Goal: Information Seeking & Learning: Learn about a topic

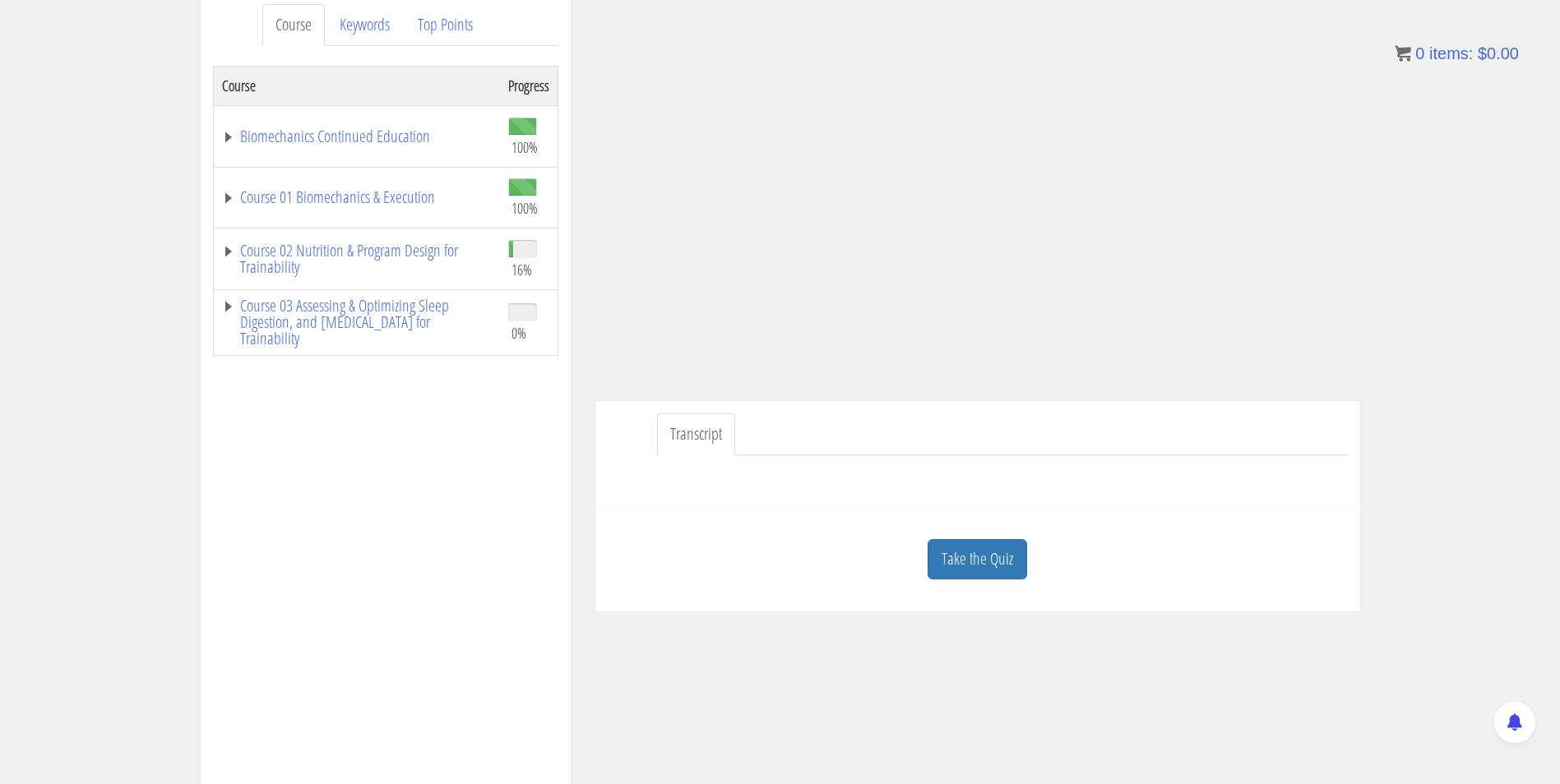
scroll to position [230, 0]
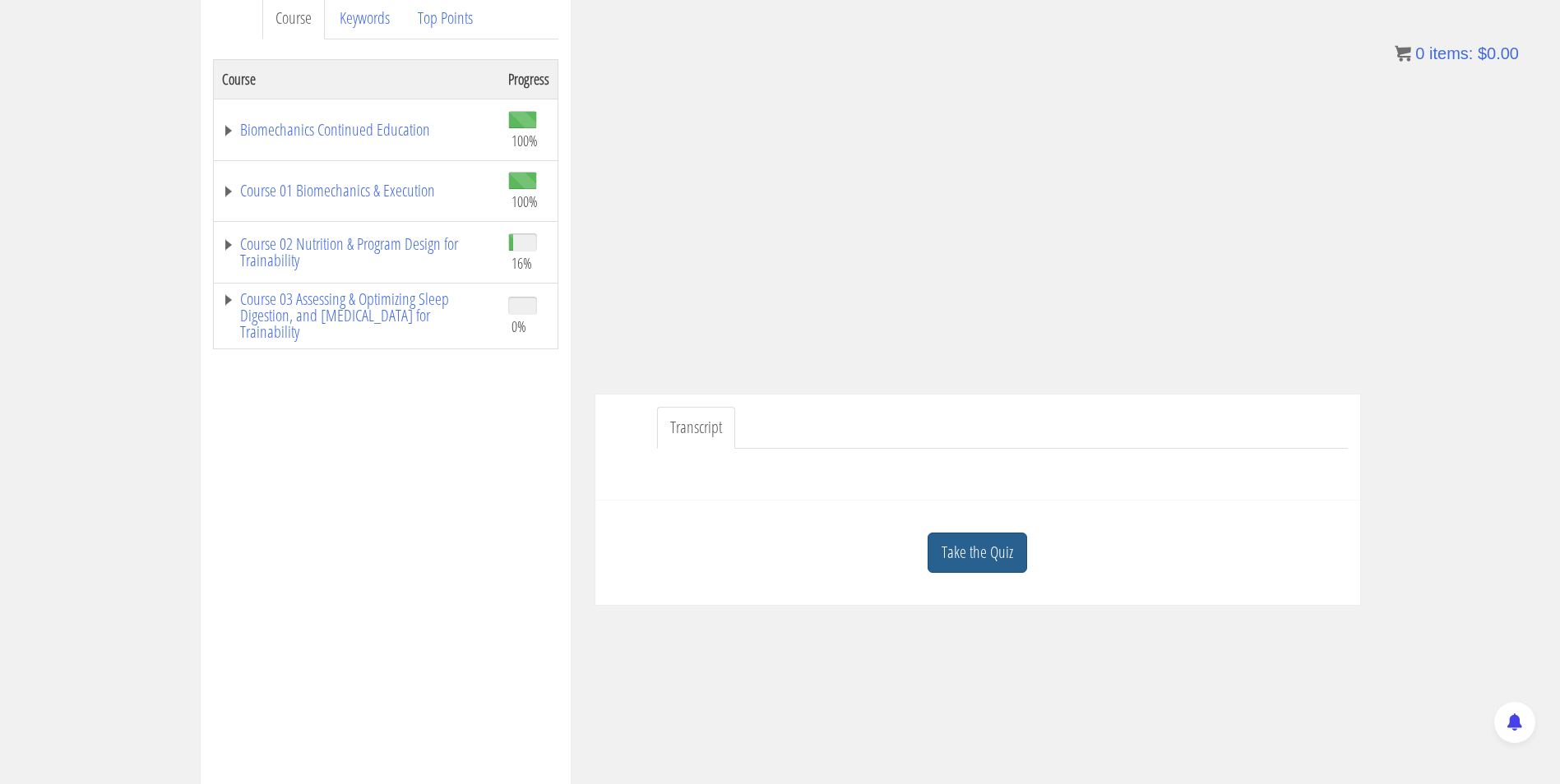
click at [973, 552] on link "Take the Quiz" at bounding box center [977, 553] width 99 height 40
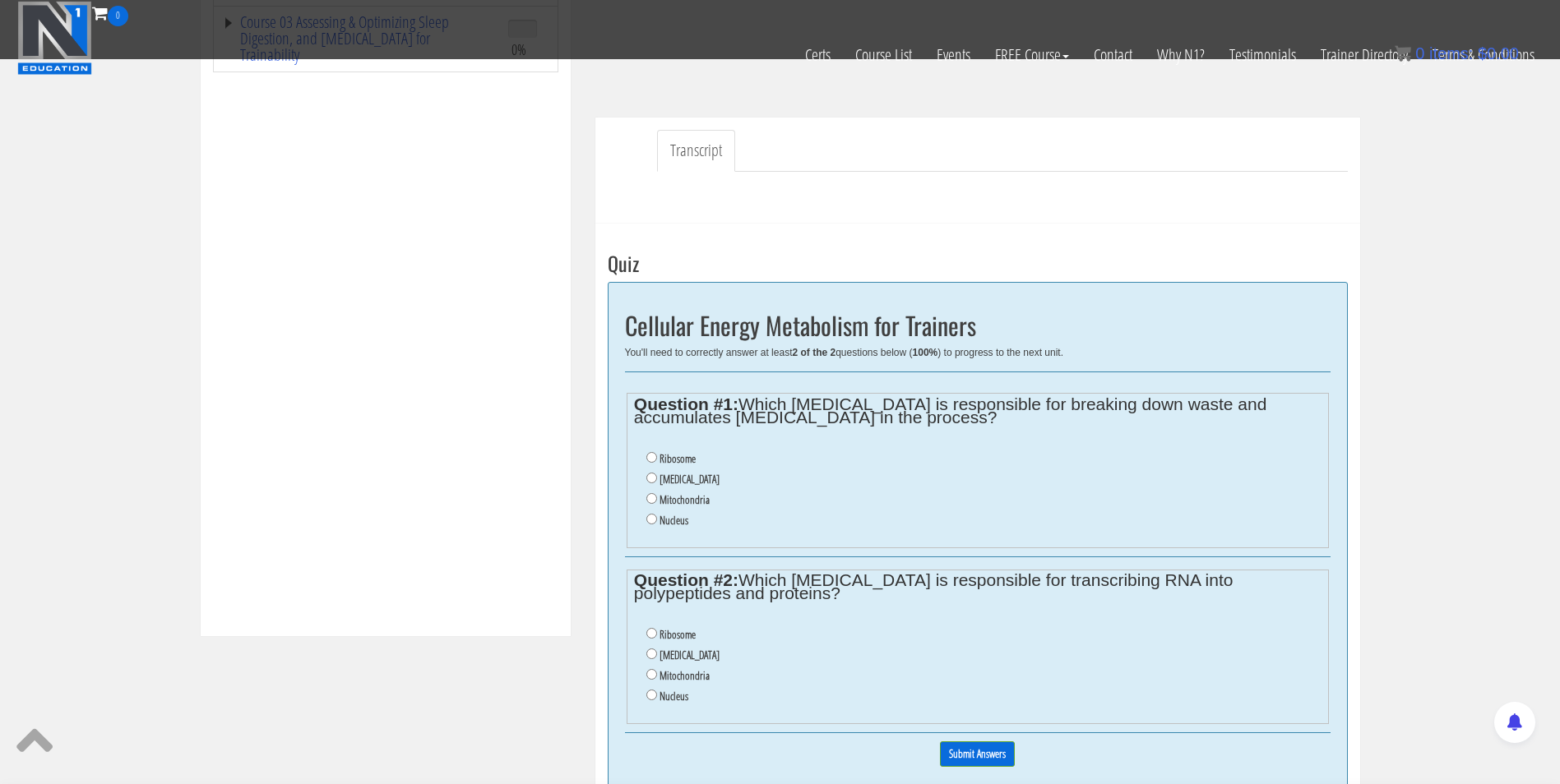
scroll to position [404, 0]
click at [651, 481] on input "Lysosome" at bounding box center [651, 477] width 11 height 11
radio input "true"
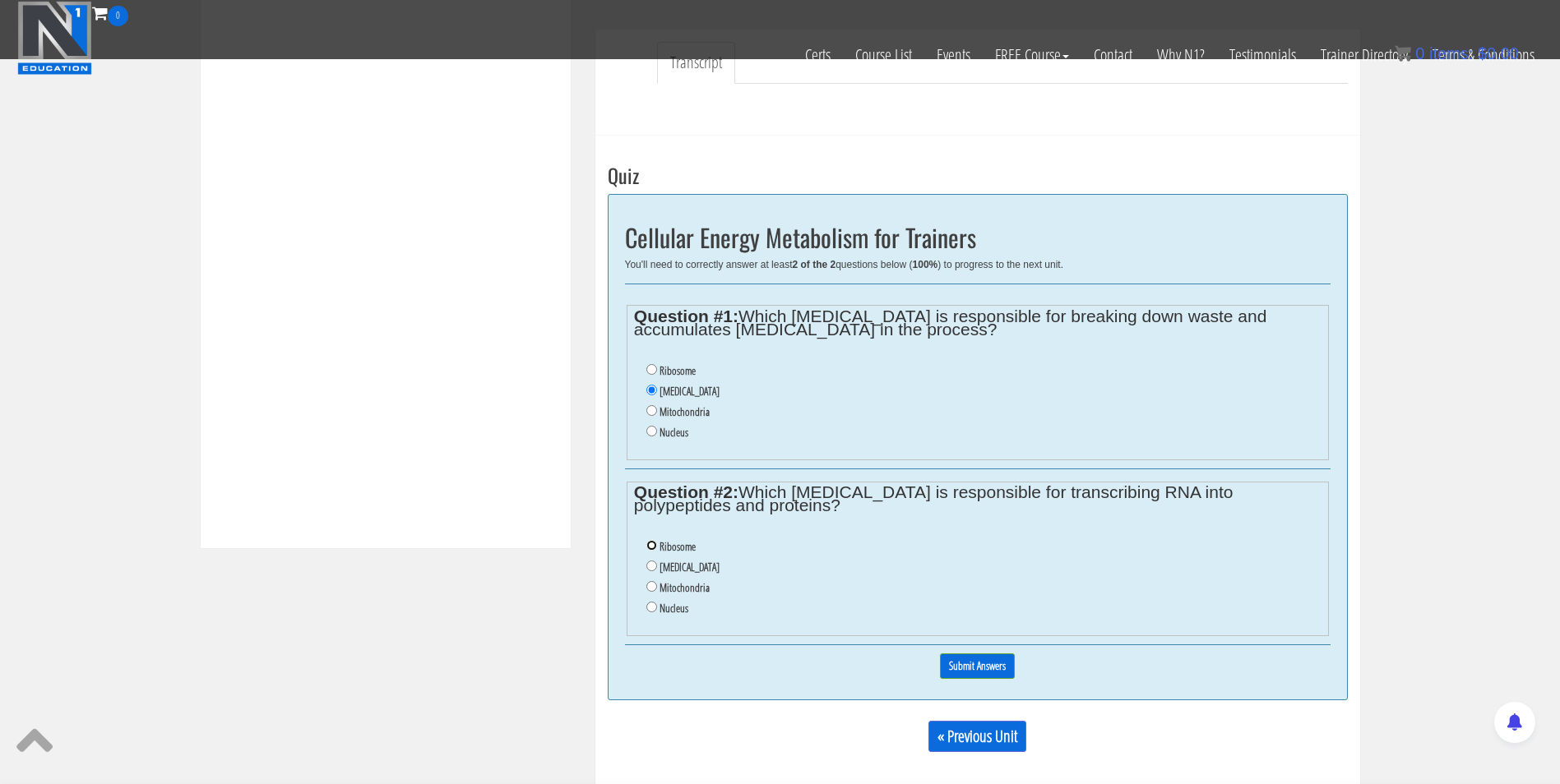
click at [649, 542] on input "Ribosome" at bounding box center [651, 545] width 11 height 11
radio input "true"
click at [981, 675] on input "Submit Answers" at bounding box center [977, 666] width 75 height 25
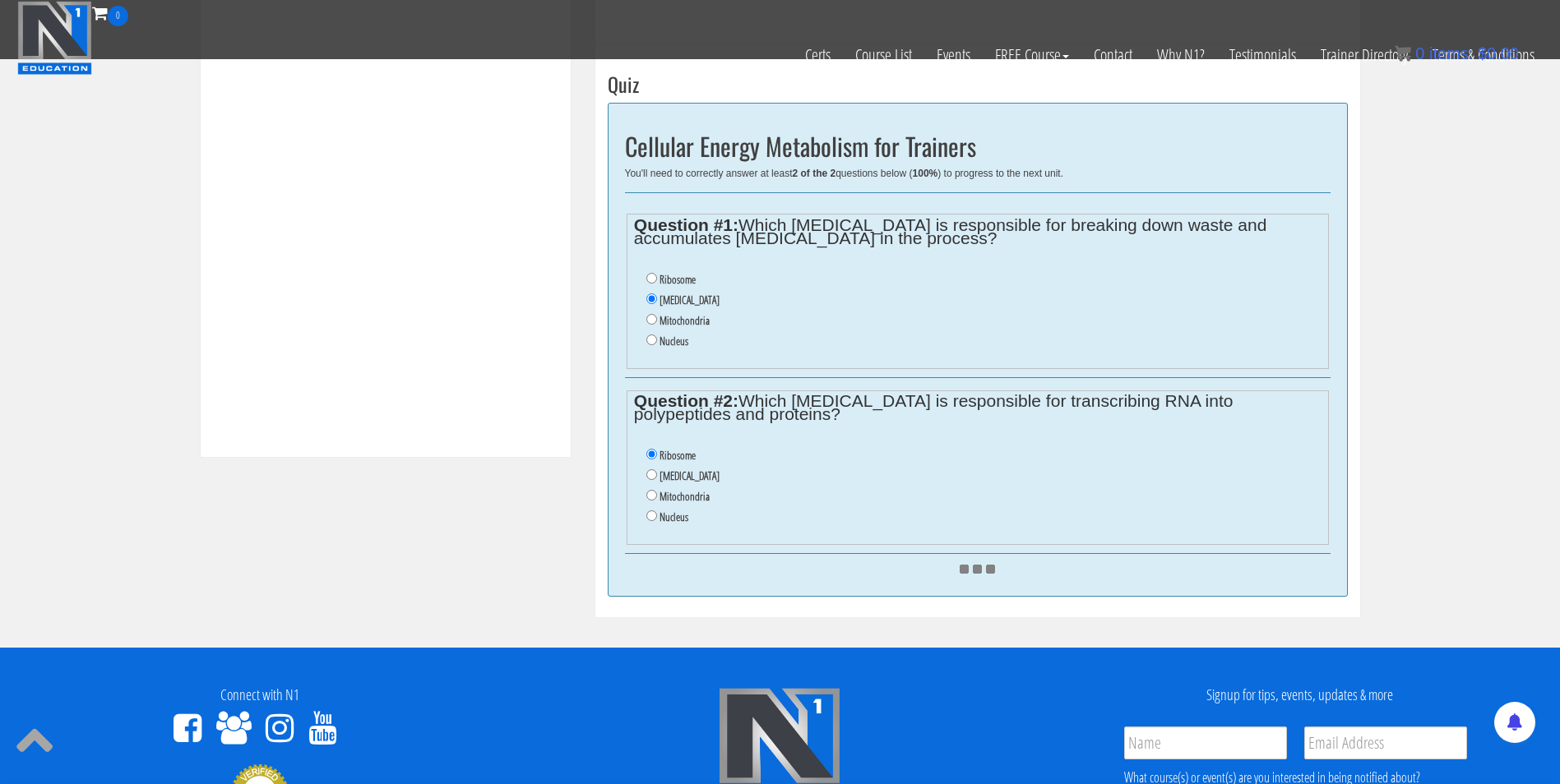
scroll to position [584, 0]
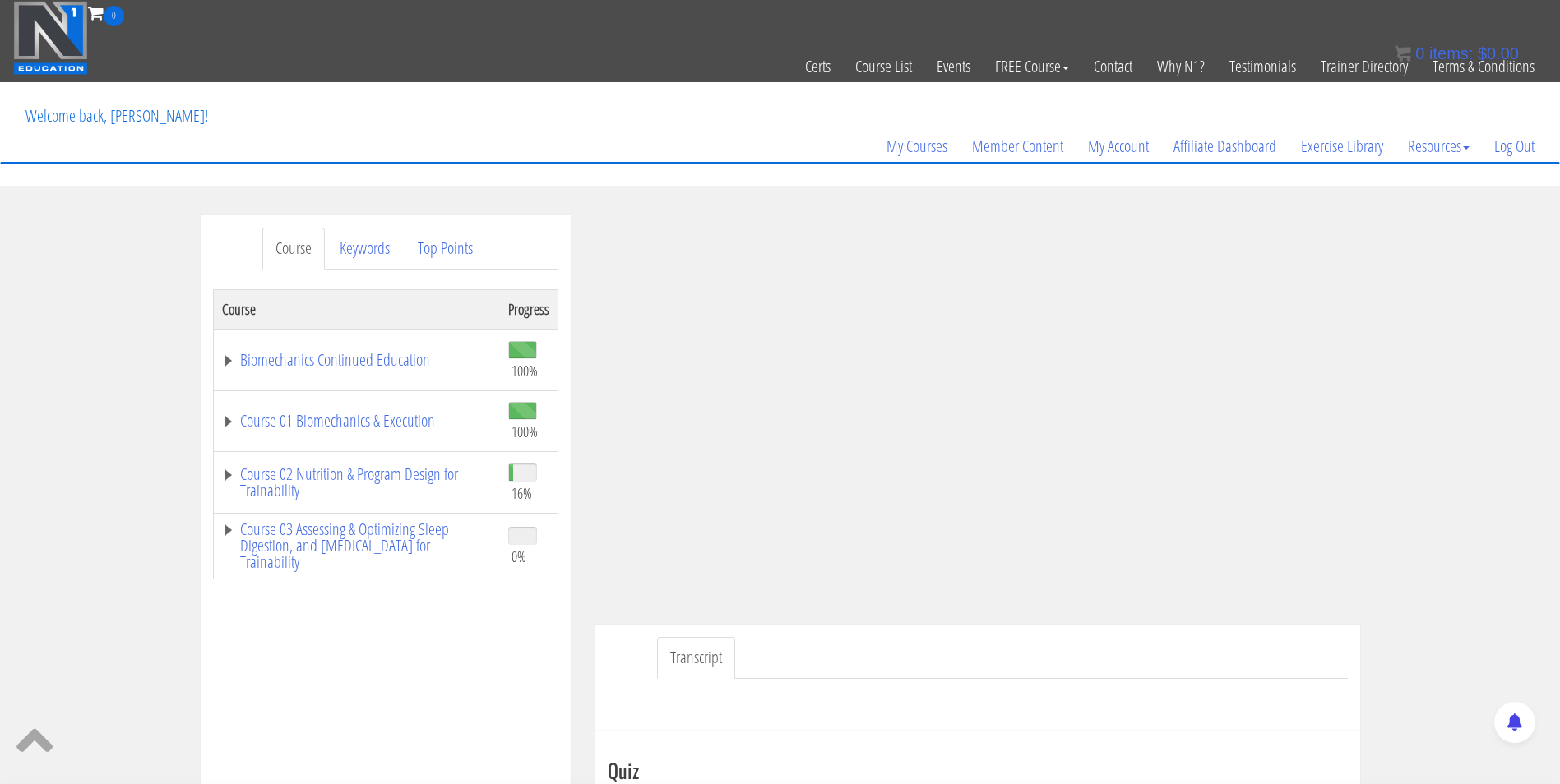
click at [72, 29] on img at bounding box center [51, 38] width 75 height 74
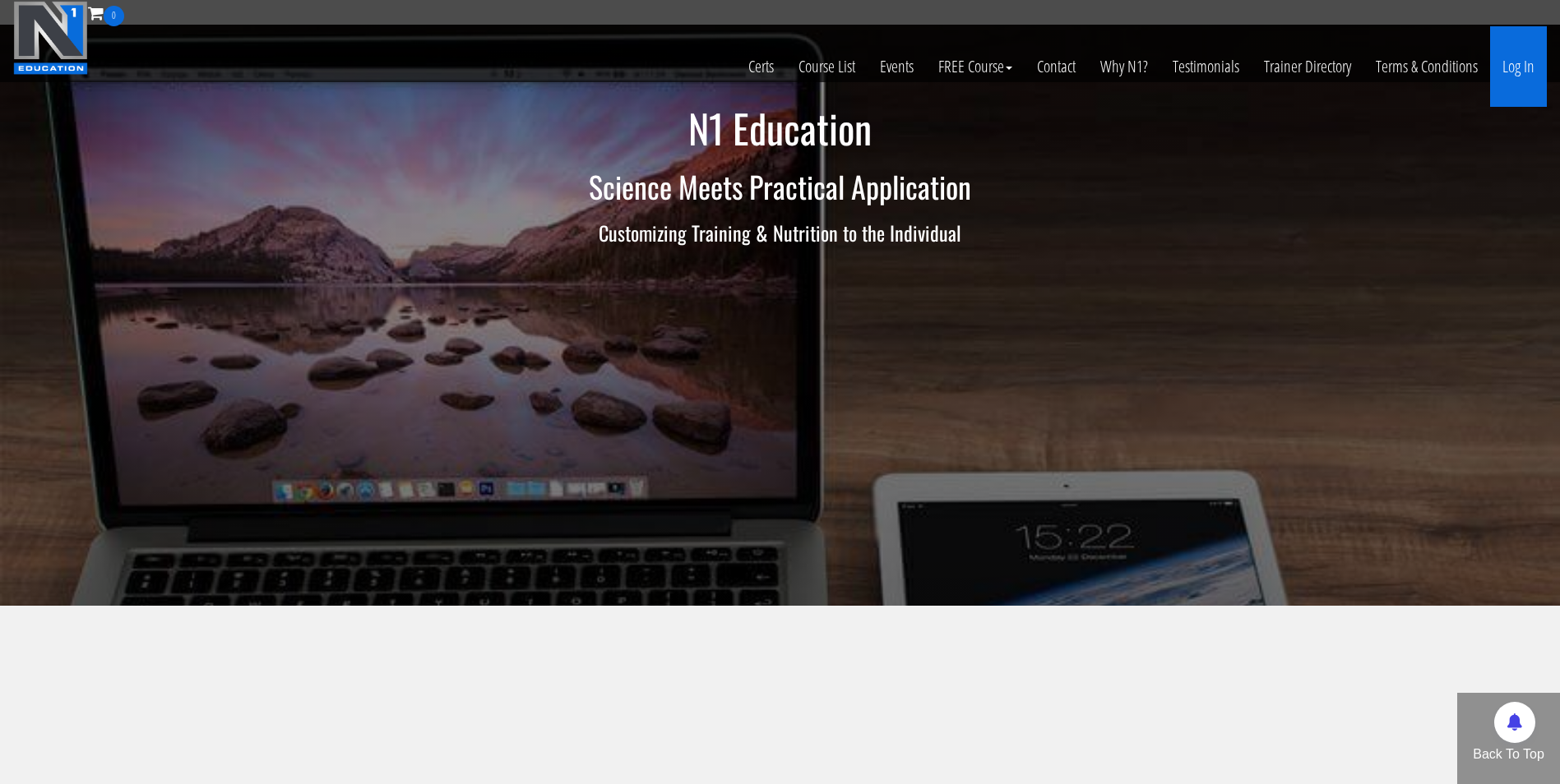
click at [1509, 59] on link "Log In" at bounding box center [1518, 67] width 56 height 81
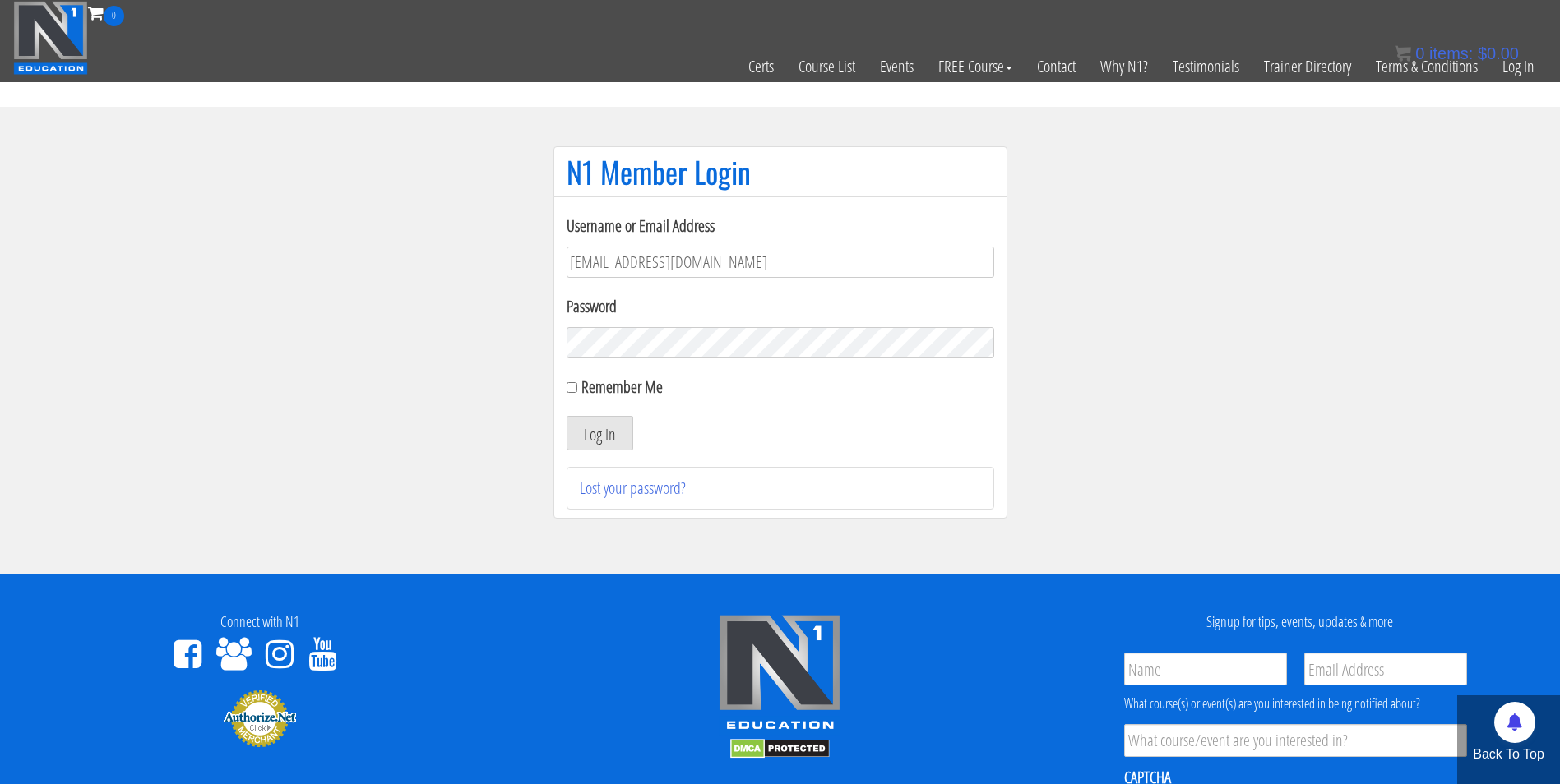
type input "[EMAIL_ADDRESS][DOMAIN_NAME]"
click at [567, 416] on button "Log In" at bounding box center [600, 433] width 67 height 35
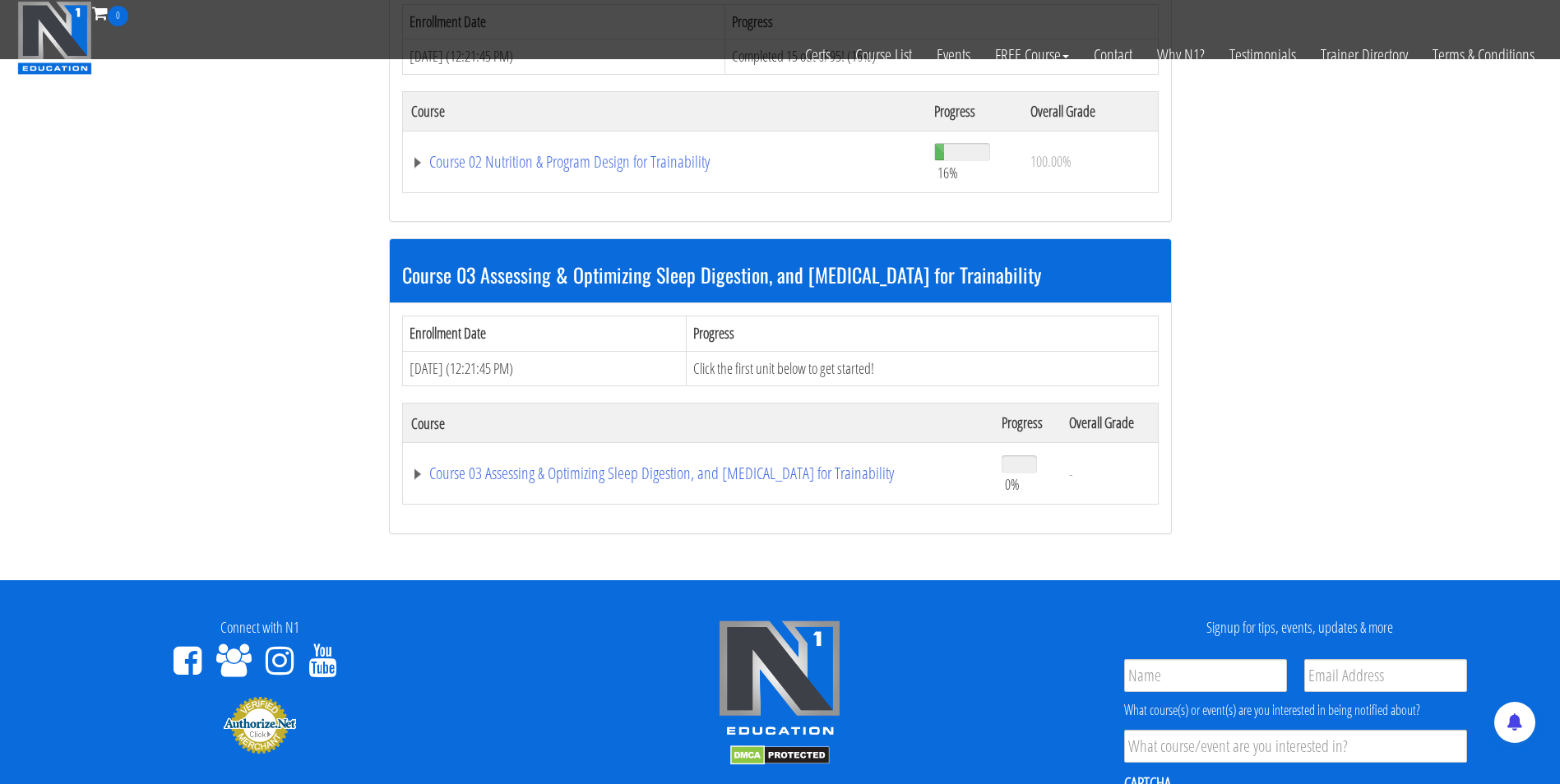
scroll to position [729, 0]
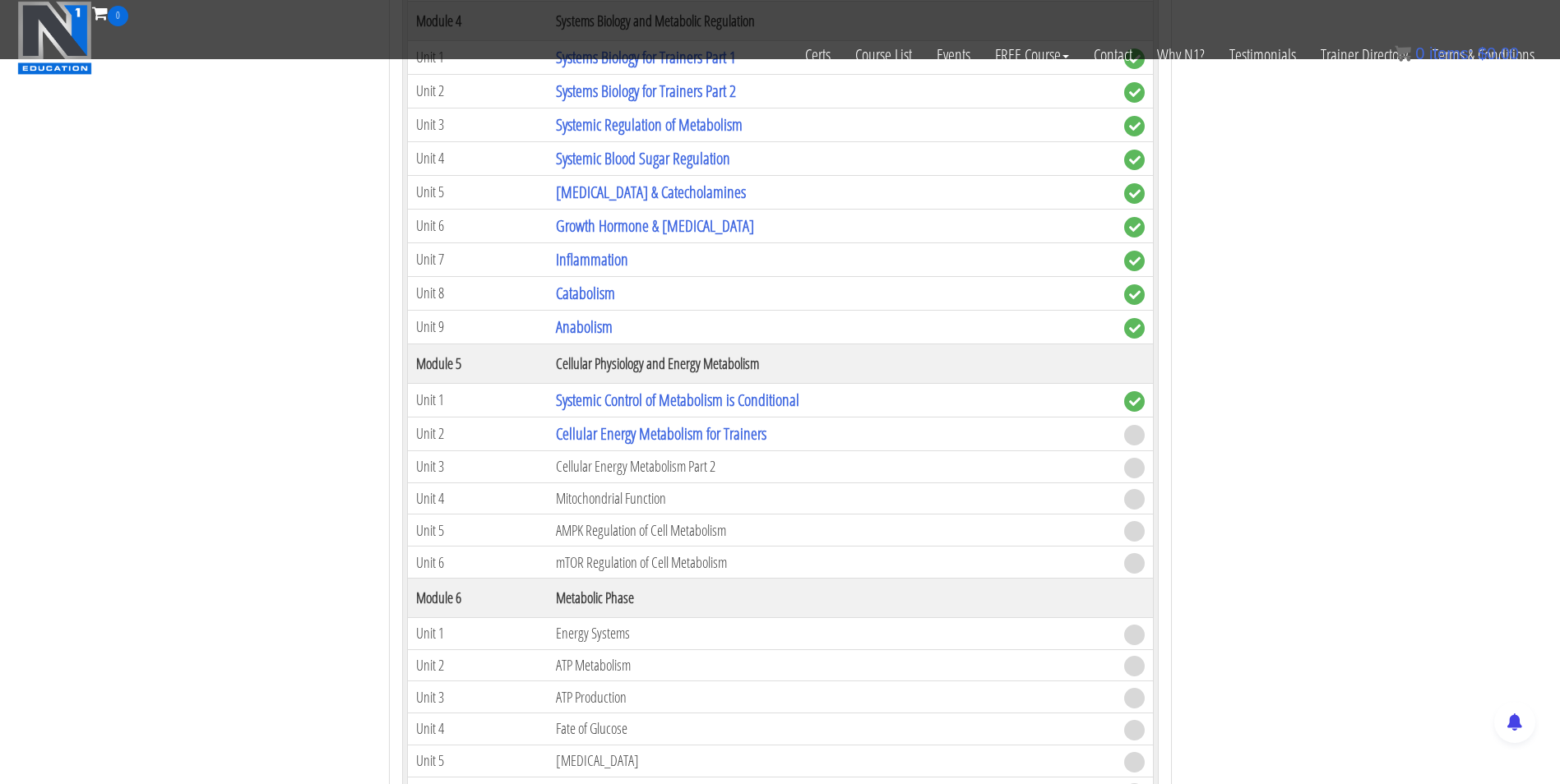
scroll to position [1456, 0]
click at [648, 435] on link "Cellular Energy Metabolism for Trainers" at bounding box center [661, 435] width 211 height 22
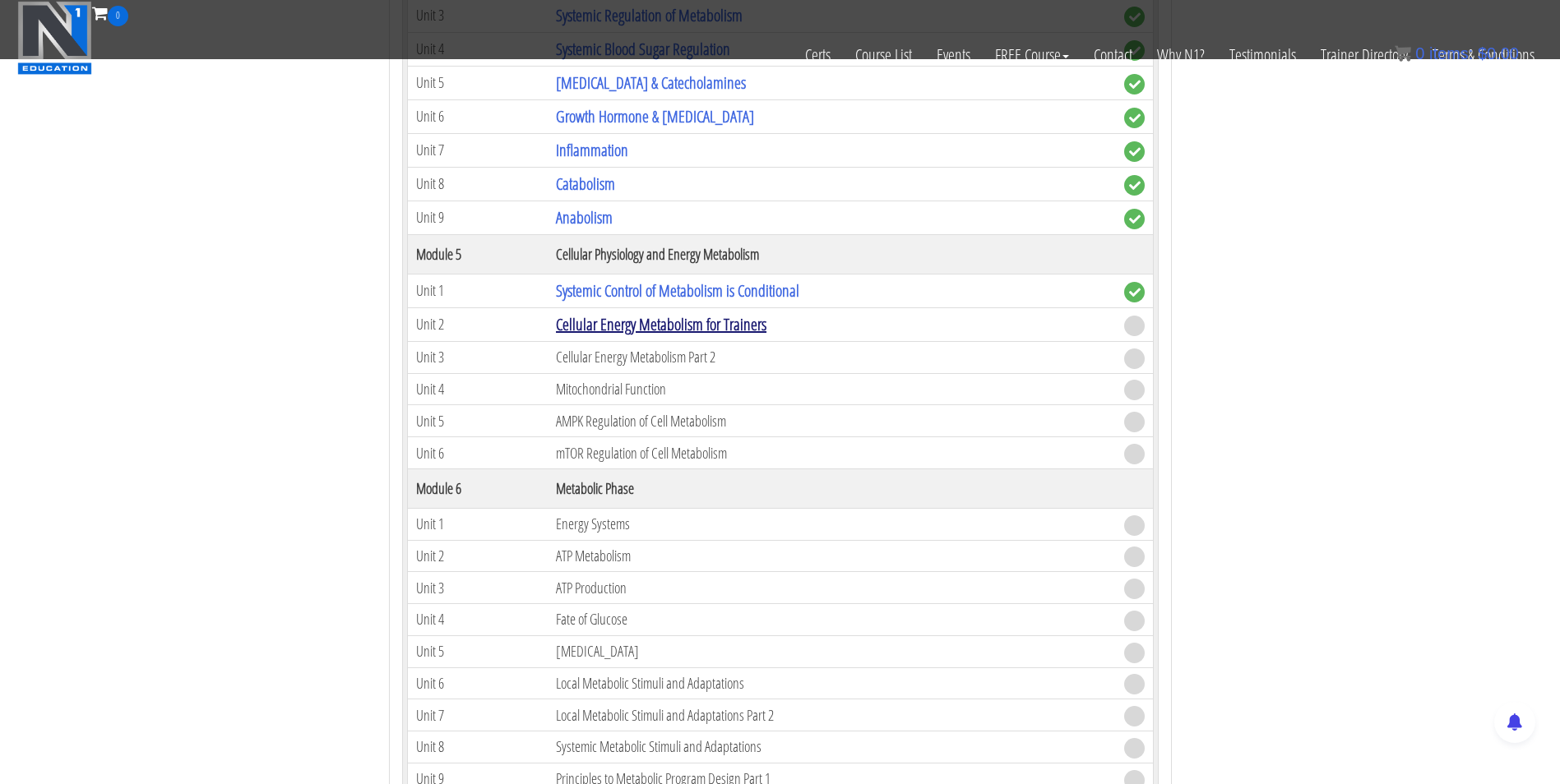
scroll to position [1568, 0]
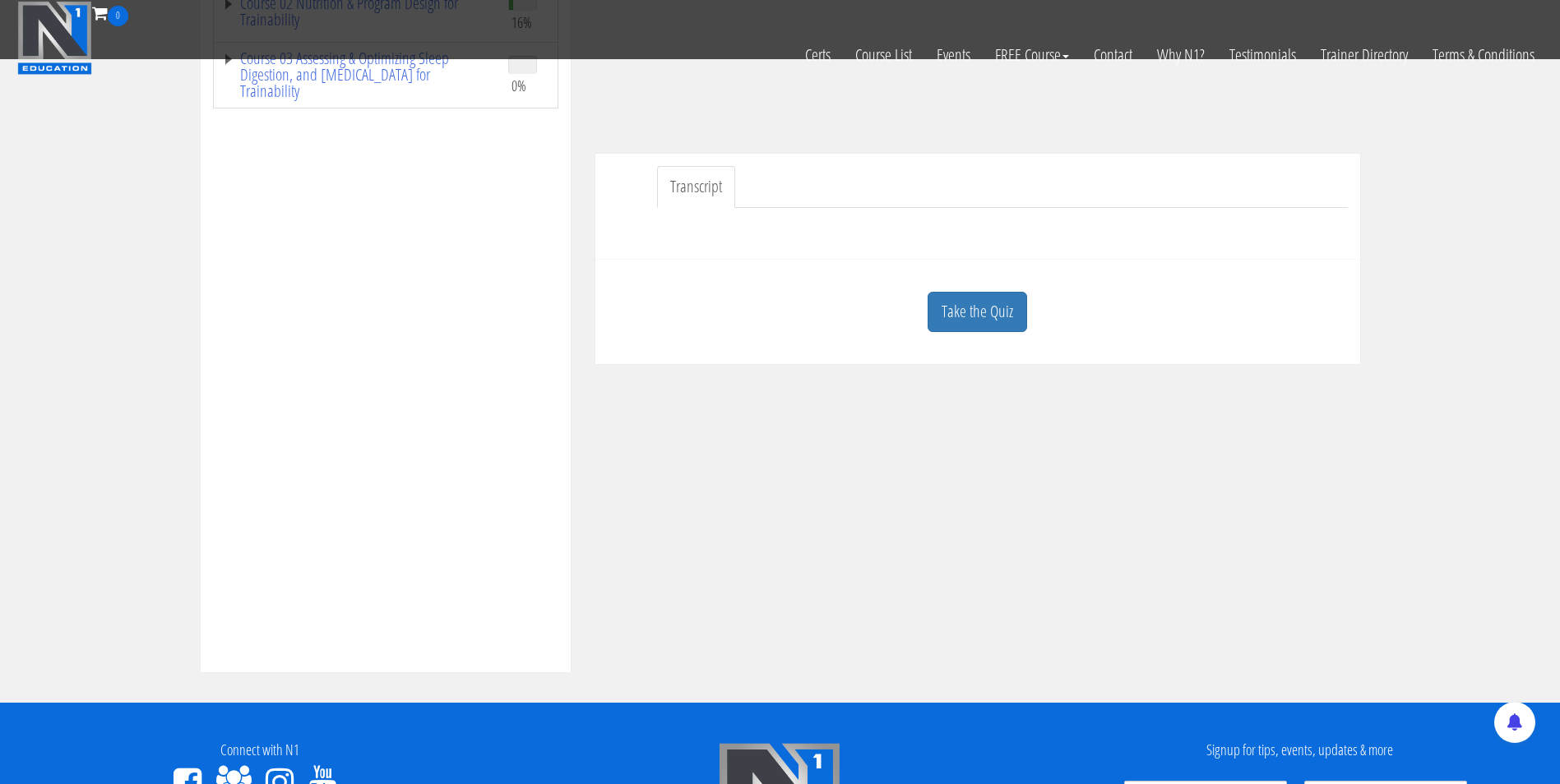
scroll to position [365, 0]
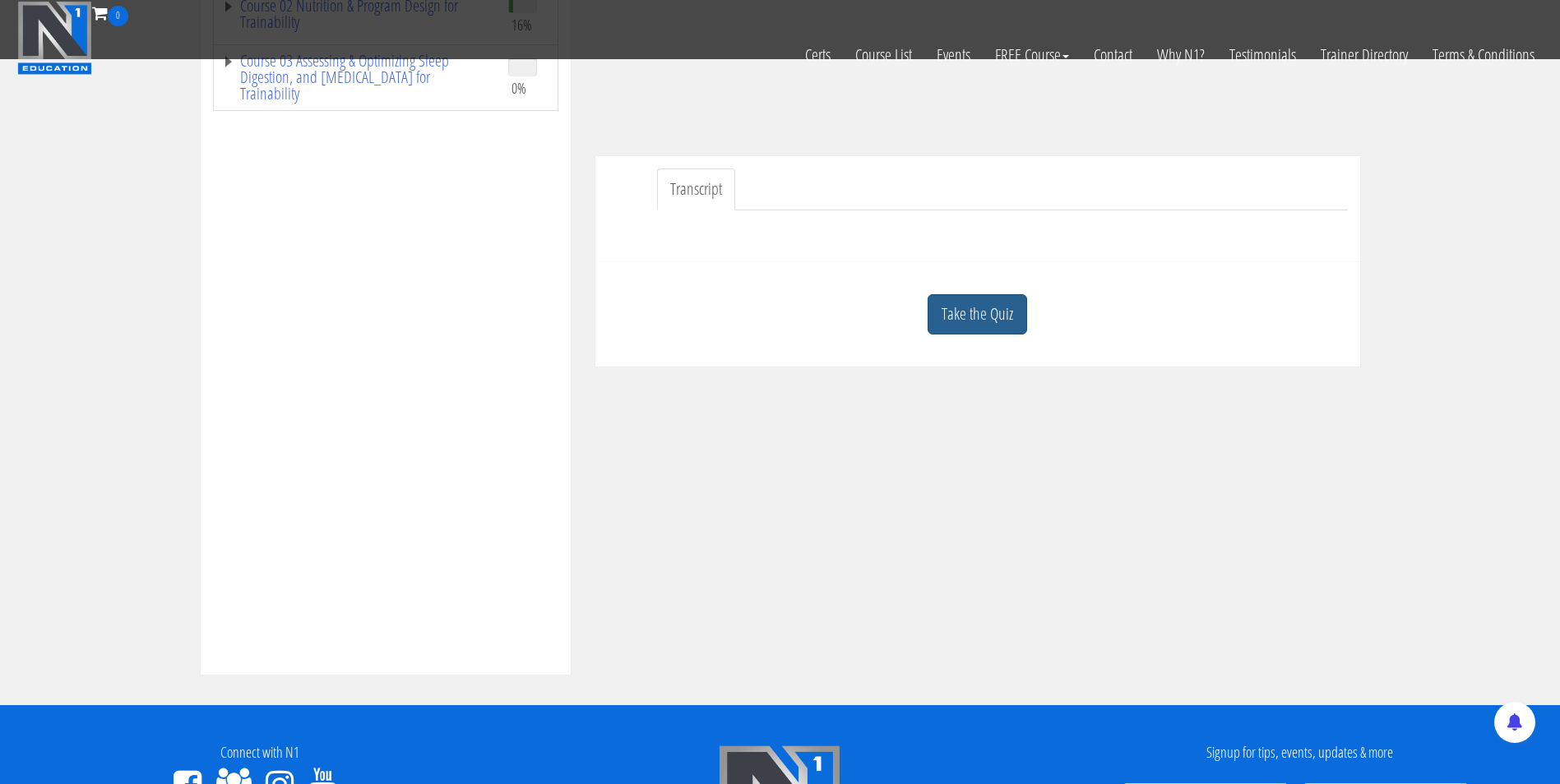
click at [979, 323] on link "Take the Quiz" at bounding box center [977, 315] width 99 height 40
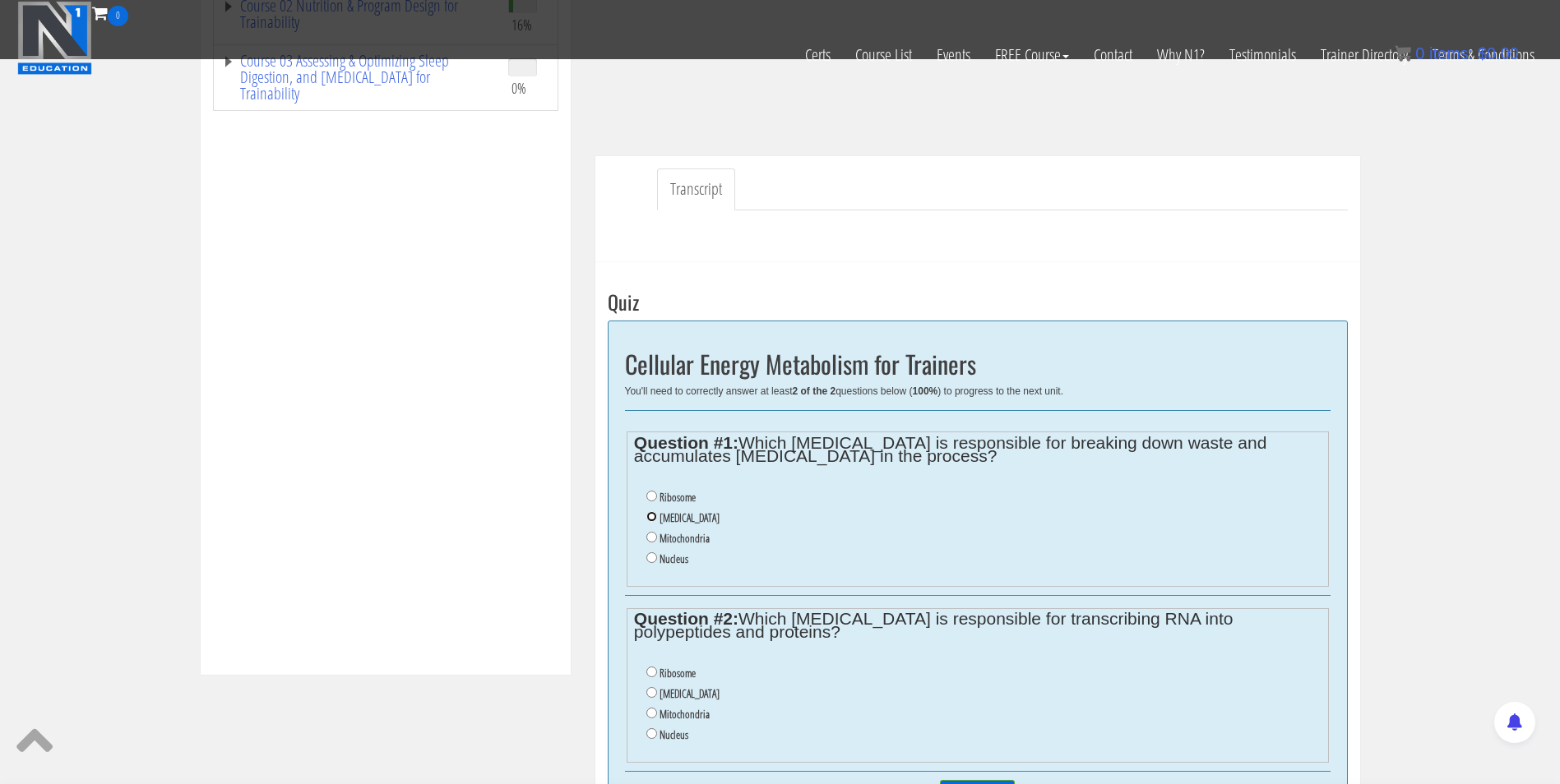
click at [650, 516] on input "Lysosome" at bounding box center [651, 516] width 11 height 11
radio input "true"
click at [646, 695] on input "Lysosome" at bounding box center [651, 692] width 11 height 11
radio input "true"
click at [649, 673] on input "Ribosome" at bounding box center [651, 672] width 11 height 11
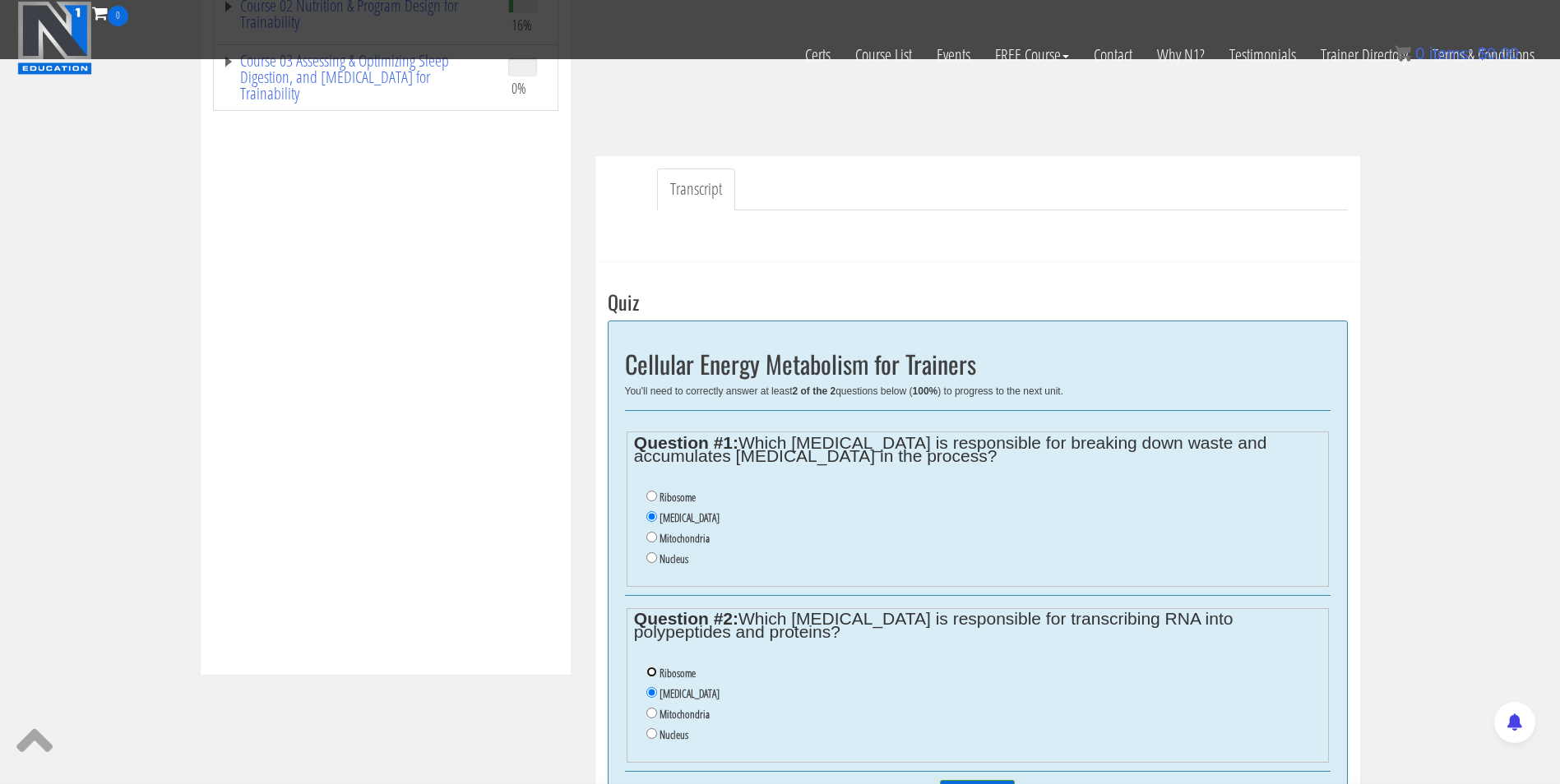
radio input "true"
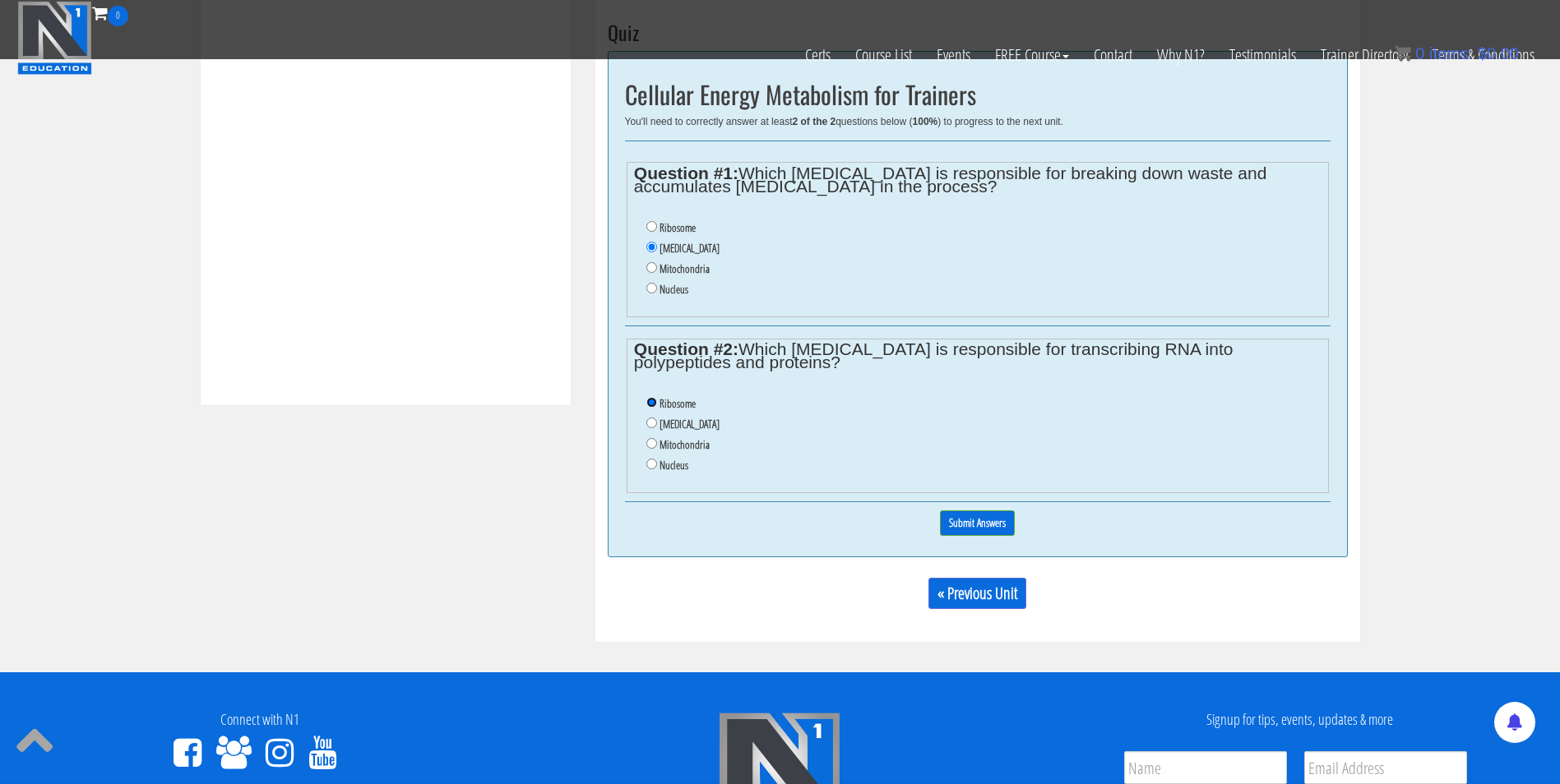
scroll to position [723, 0]
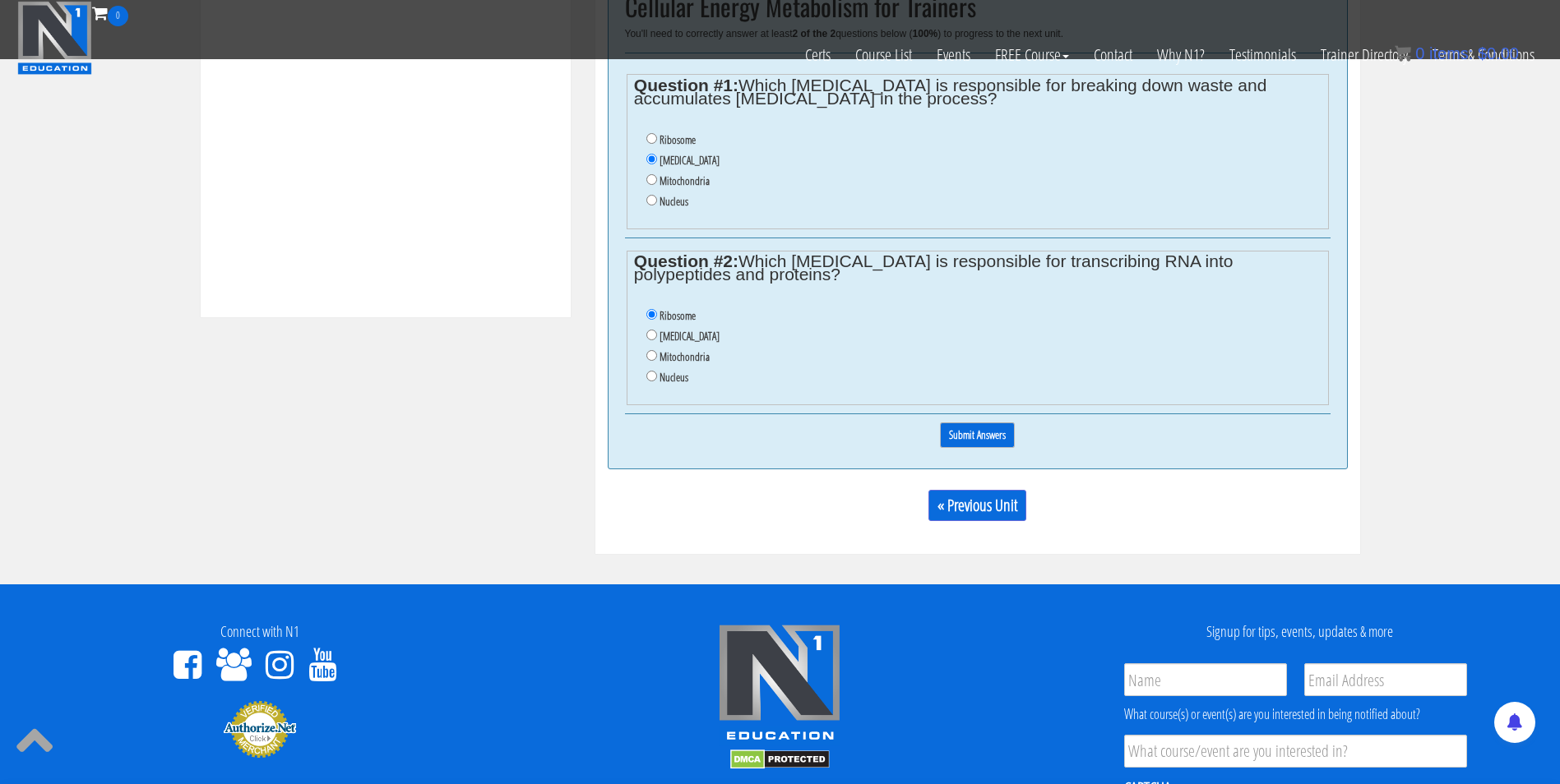
click at [975, 448] on input "Submit Answers" at bounding box center [977, 435] width 75 height 25
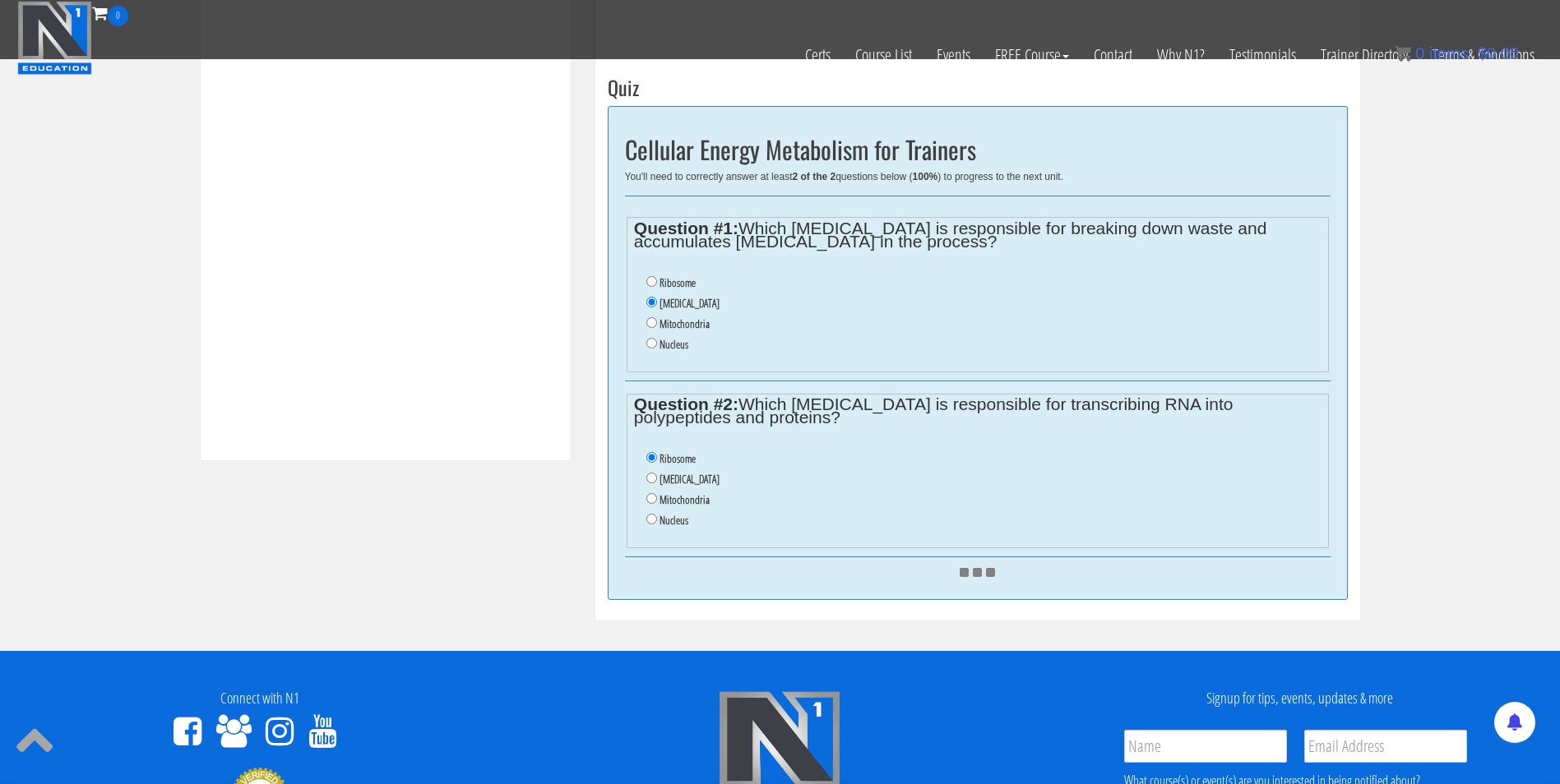
scroll to position [579, 0]
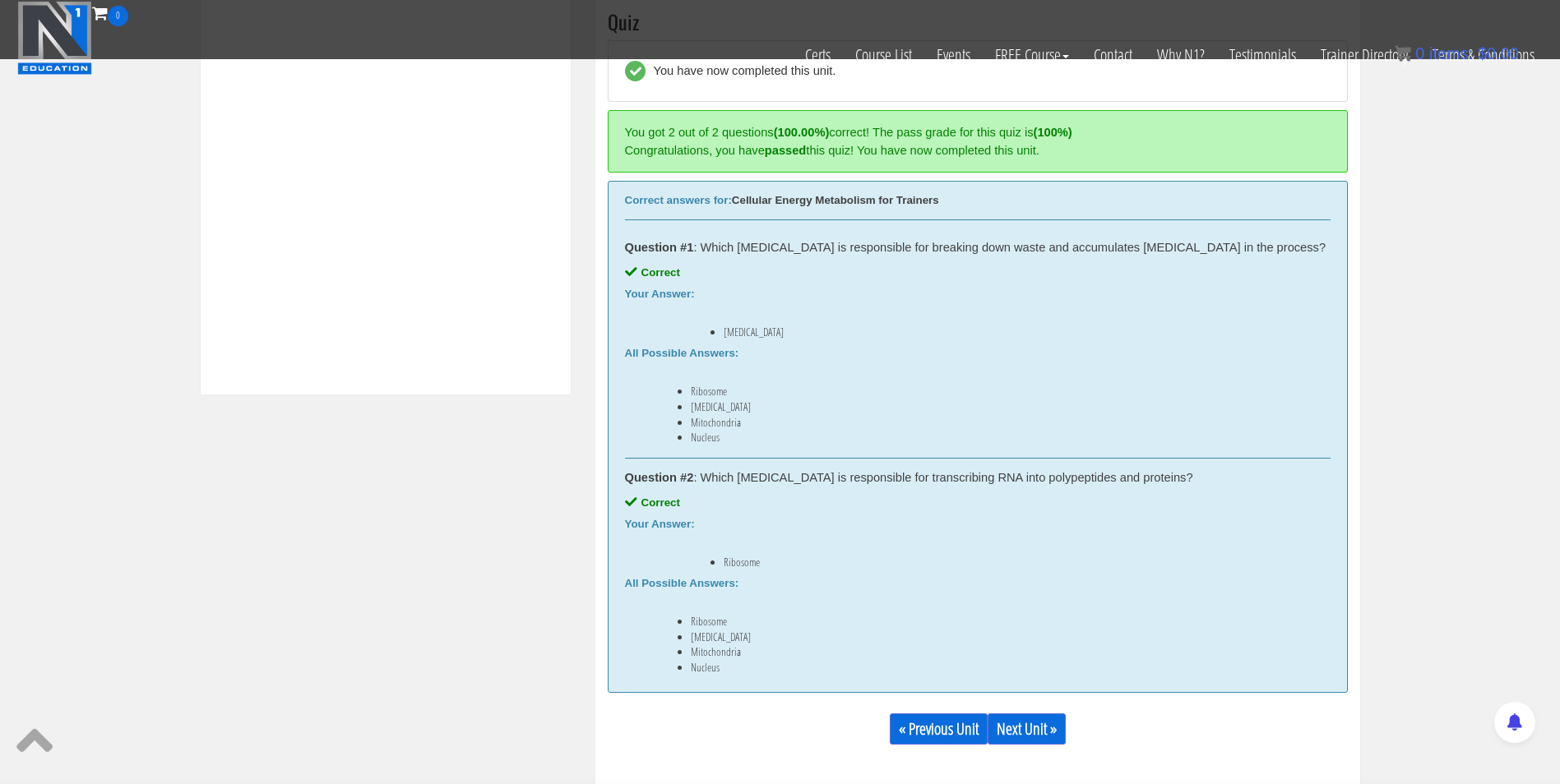
scroll to position [646, 0]
click at [1052, 720] on link "Next Unit »" at bounding box center [1027, 728] width 78 height 31
